Goal: Find specific fact: Locate a discrete piece of known information

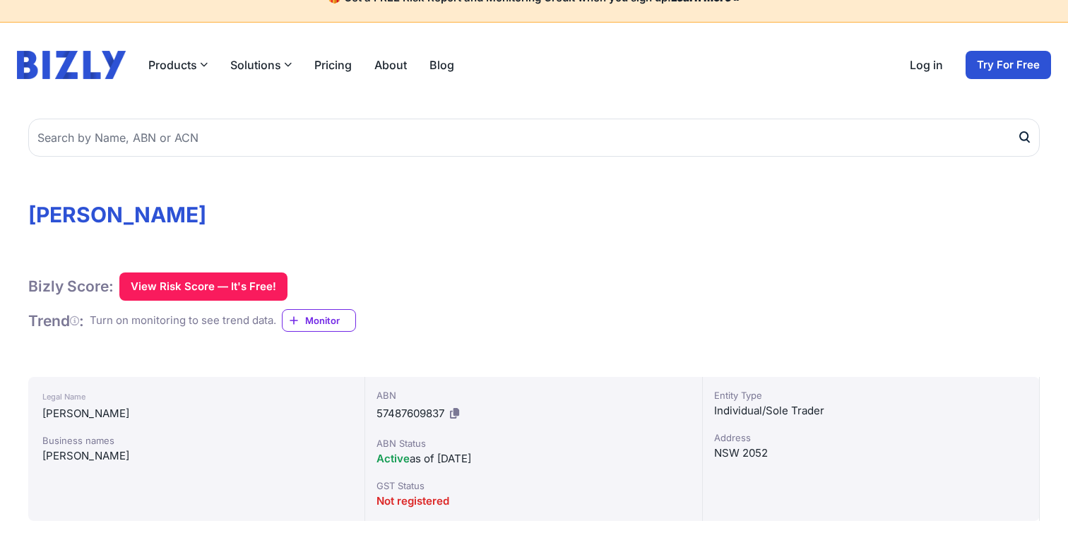
scroll to position [50, 0]
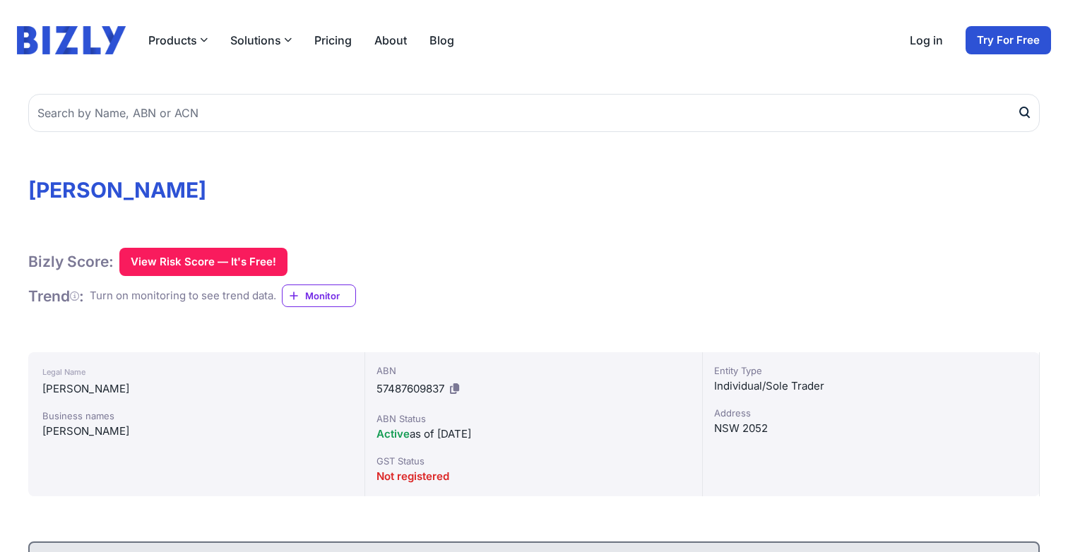
click at [743, 426] on div "NSW 2052" at bounding box center [871, 428] width 314 height 17
copy div "NSW 2052"
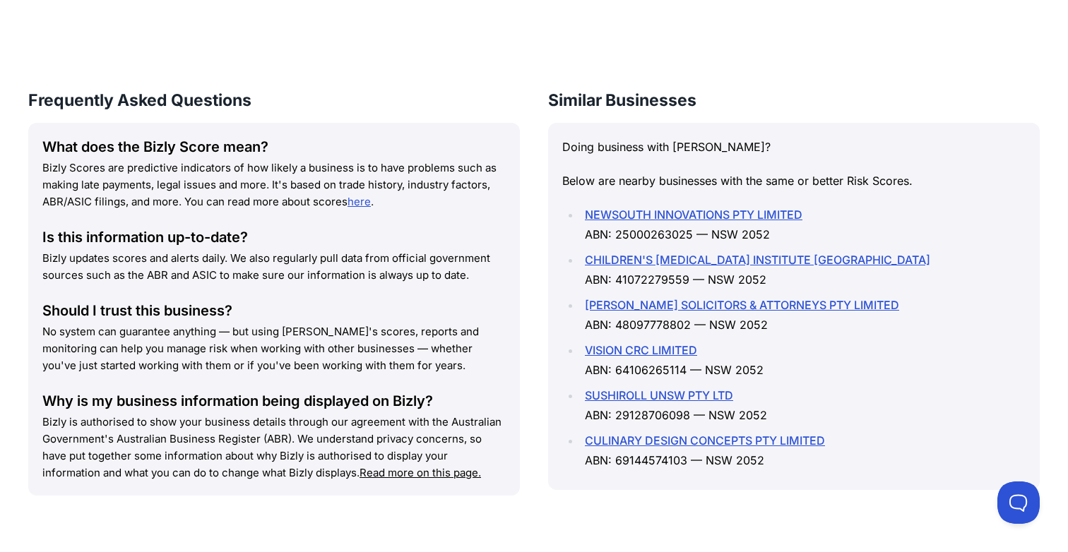
scroll to position [1856, 0]
